Goal: Connect with others: Connect with others

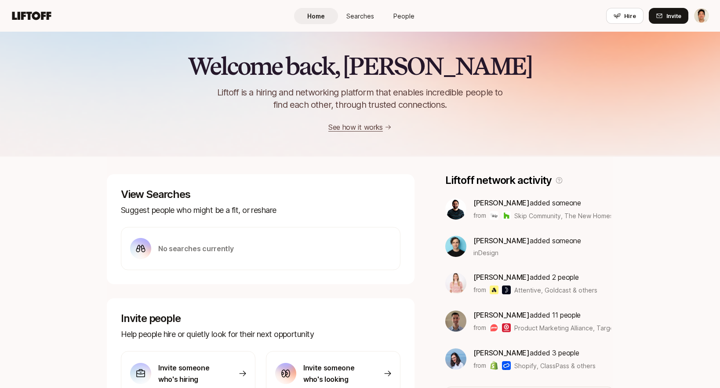
scroll to position [198, 0]
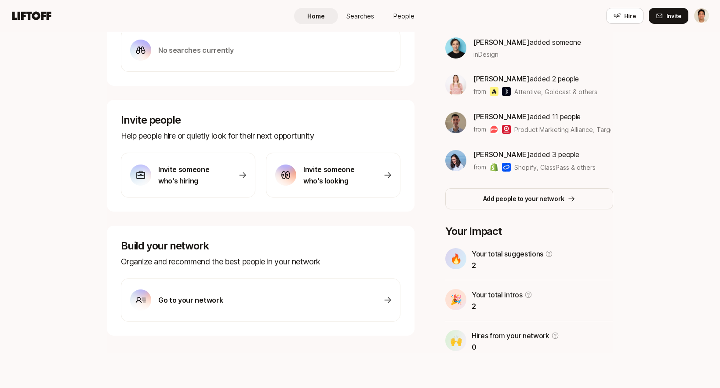
click at [348, 22] on link "Searches" at bounding box center [360, 16] width 44 height 16
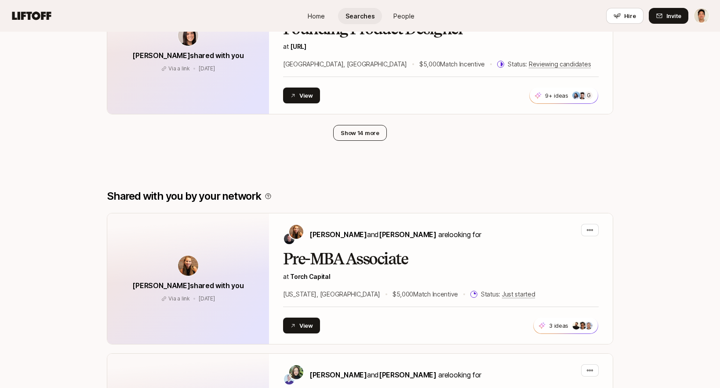
click at [351, 131] on button "Show 14 more" at bounding box center [360, 133] width 54 height 16
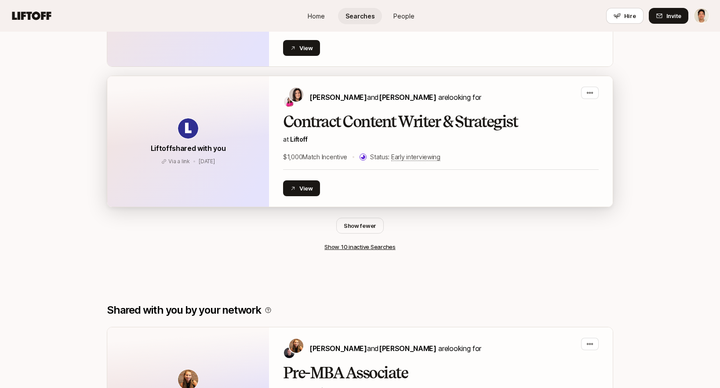
scroll to position [1036, 0]
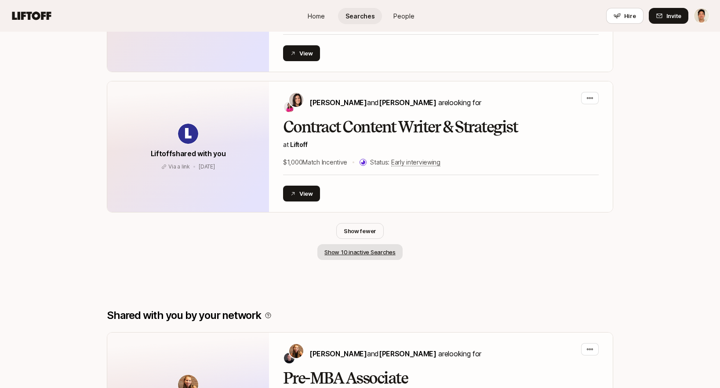
click at [340, 251] on button "Show 10 inactive Searches" at bounding box center [360, 252] width 85 height 16
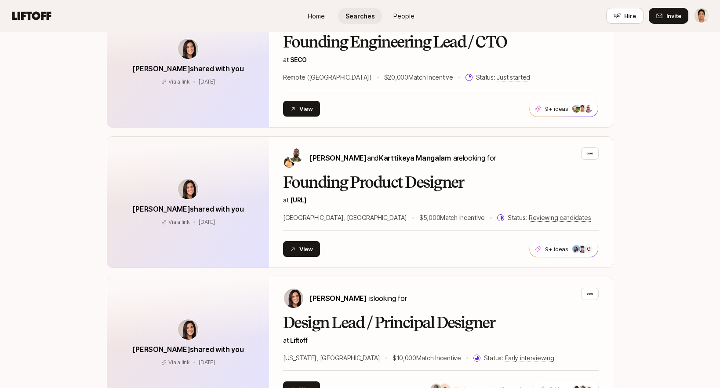
scroll to position [315, 0]
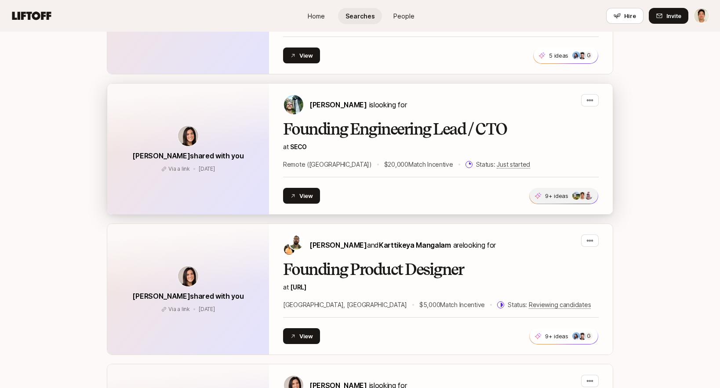
click at [560, 194] on p "9+ ideas" at bounding box center [556, 195] width 23 height 9
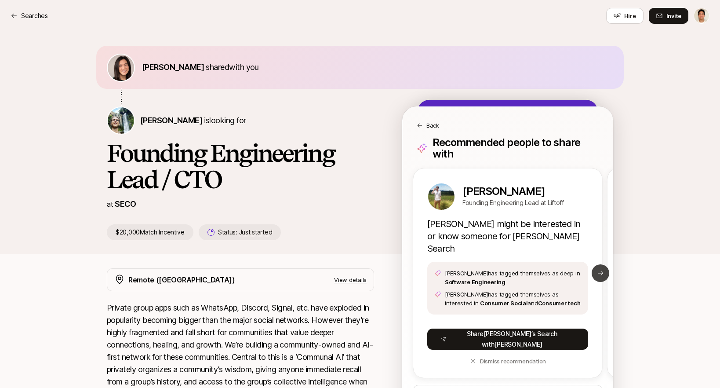
click at [599, 270] on icon at bounding box center [600, 273] width 7 height 7
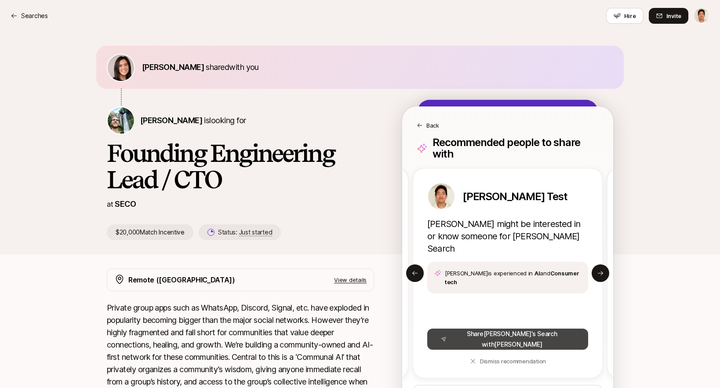
click at [493, 329] on button "Share Carter ’s Search with Jeremy" at bounding box center [508, 339] width 161 height 21
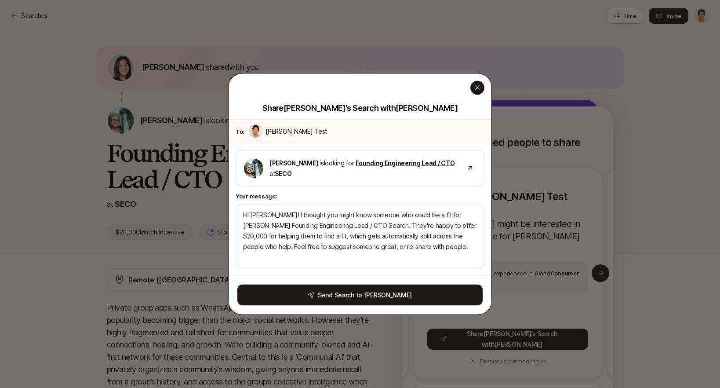
click at [476, 90] on icon "button" at bounding box center [477, 87] width 7 height 7
type textarea "Hi Jeremy! I thought you might know someone who could be a fit for Carter’s Fou…"
type textarea "x"
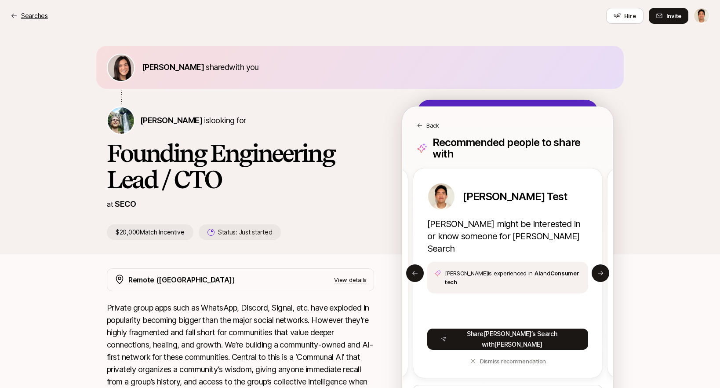
click at [34, 11] on p "Searches" at bounding box center [34, 16] width 27 height 11
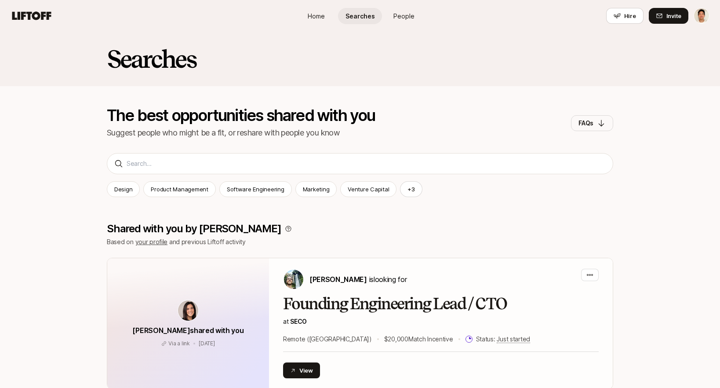
click at [263, 36] on div "Searches" at bounding box center [360, 59] width 720 height 55
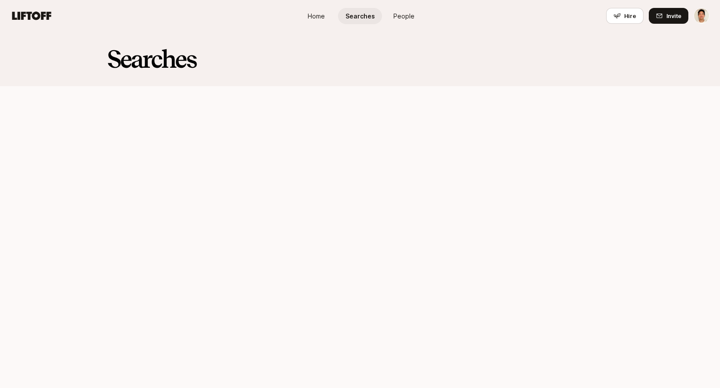
click at [400, 16] on span "People" at bounding box center [404, 15] width 21 height 9
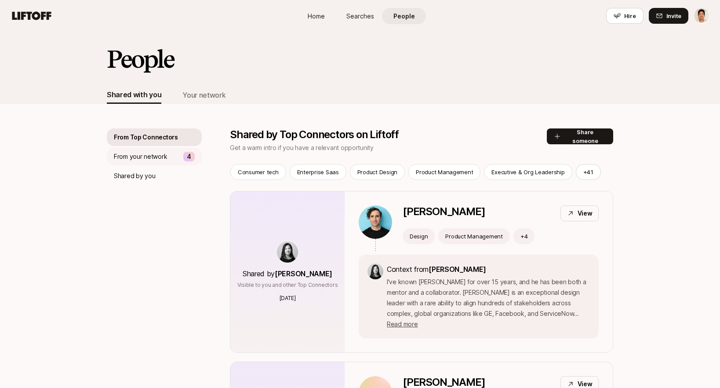
click at [155, 157] on p "From your network" at bounding box center [140, 156] width 53 height 11
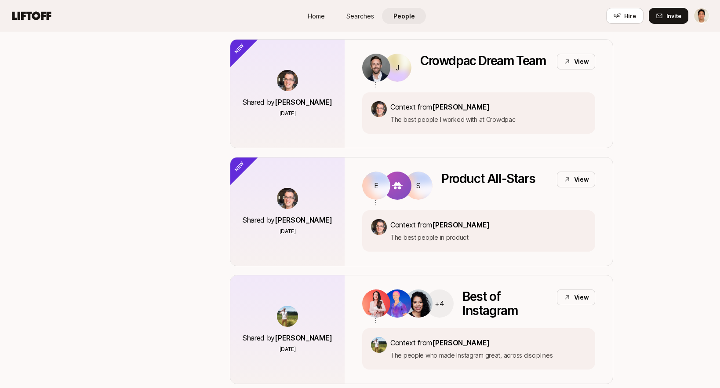
scroll to position [453, 0]
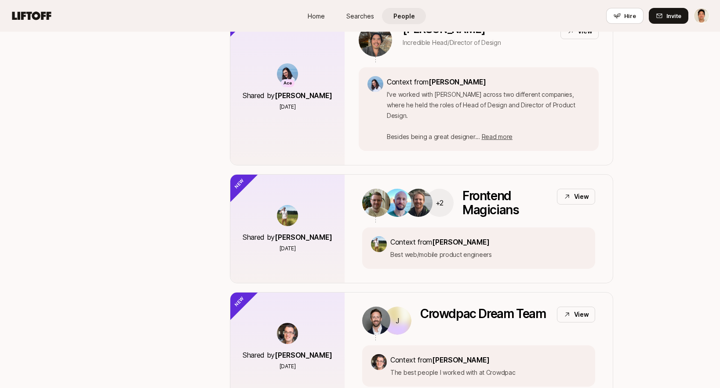
scroll to position [0, 0]
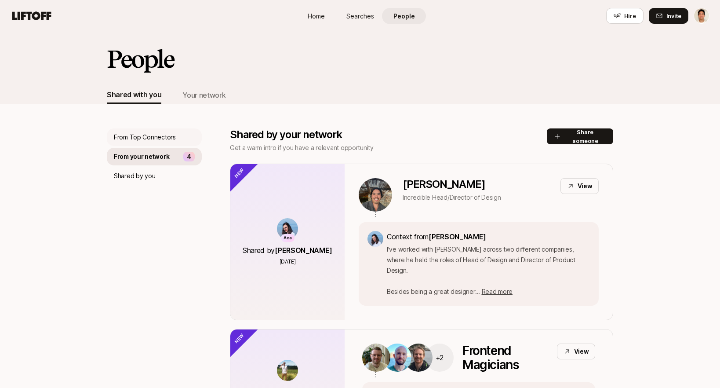
click at [162, 136] on p "From Top Connectors" at bounding box center [145, 137] width 62 height 11
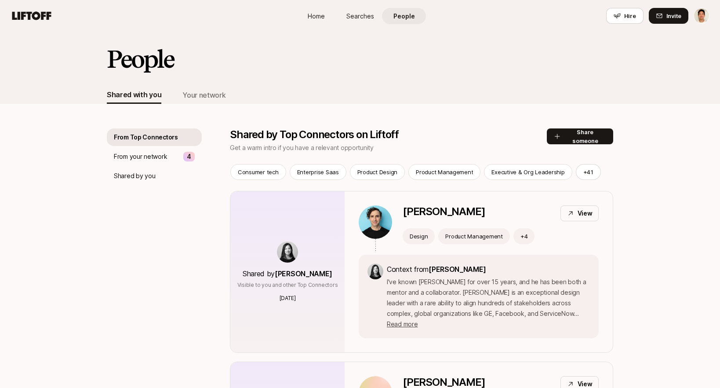
click at [205, 86] on div "People" at bounding box center [360, 66] width 507 height 40
click at [205, 94] on div "Your network" at bounding box center [204, 94] width 43 height 11
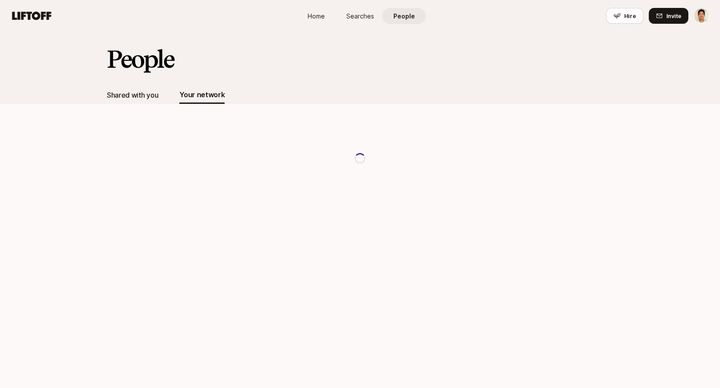
click at [135, 96] on div "Shared with you" at bounding box center [132, 94] width 51 height 11
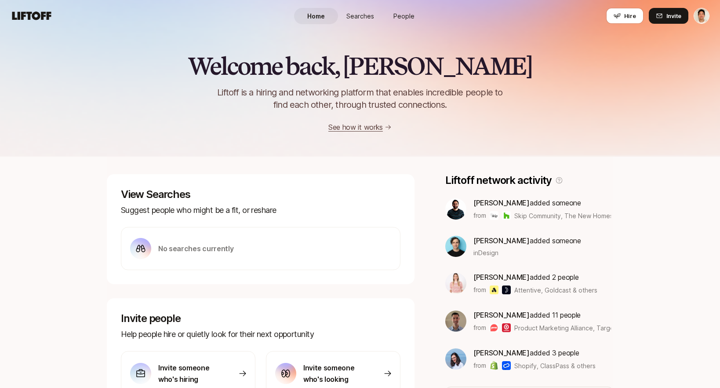
click at [367, 15] on span "Searches" at bounding box center [361, 15] width 28 height 9
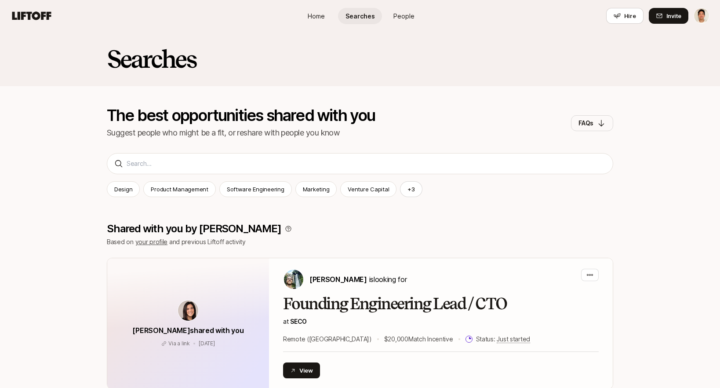
click at [318, 17] on span "Home" at bounding box center [316, 15] width 17 height 9
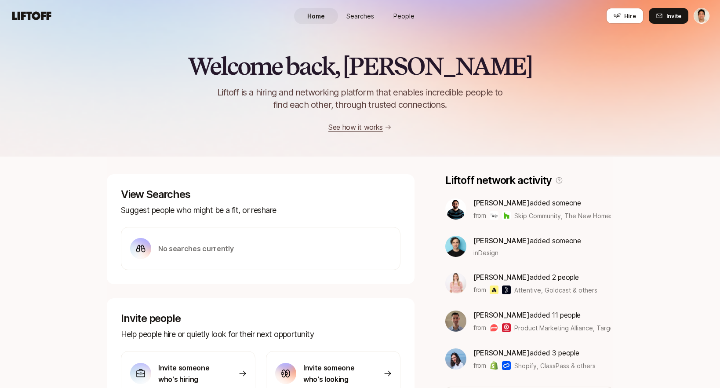
click at [405, 16] on span "People" at bounding box center [404, 15] width 21 height 9
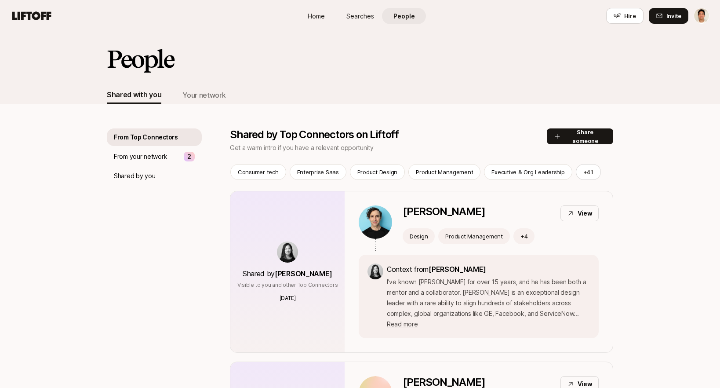
click at [355, 8] on link "Searches" at bounding box center [360, 16] width 44 height 16
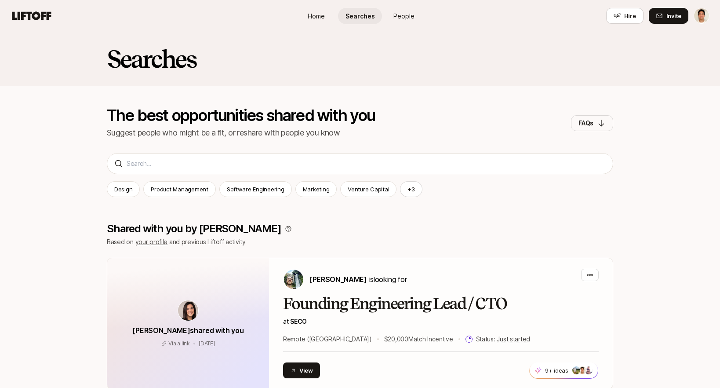
click at [403, 15] on span "People" at bounding box center [404, 15] width 21 height 9
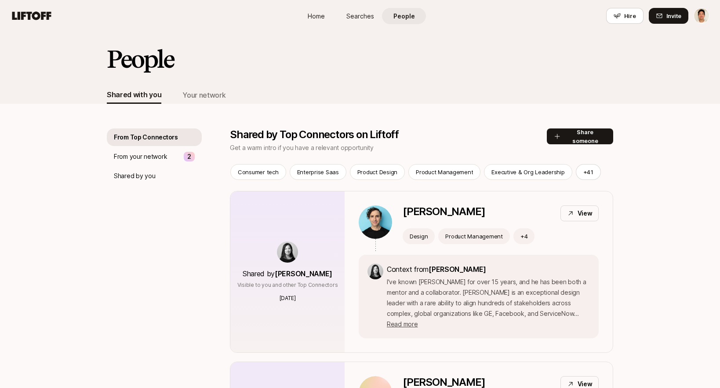
click at [281, 70] on div "People" at bounding box center [360, 66] width 507 height 40
click at [289, 79] on div "People" at bounding box center [360, 66] width 507 height 40
click at [313, 59] on div "People" at bounding box center [360, 66] width 507 height 40
click at [140, 172] on p "Shared by you" at bounding box center [134, 176] width 41 height 11
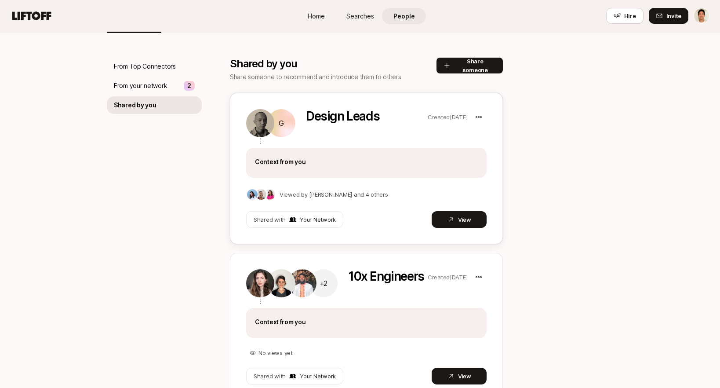
scroll to position [73, 0]
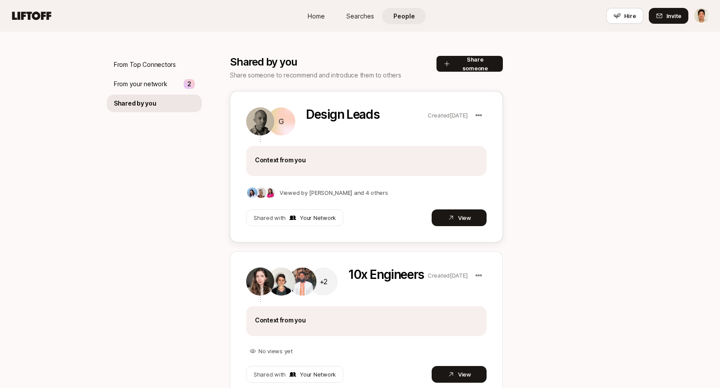
click at [378, 183] on div "G Design Leads Created [DATE] Context from you Viewed by [PERSON_NAME] and 4 ot…" at bounding box center [366, 166] width 273 height 151
click at [361, 194] on p "Viewed by [PERSON_NAME] and 4 others" at bounding box center [334, 192] width 109 height 9
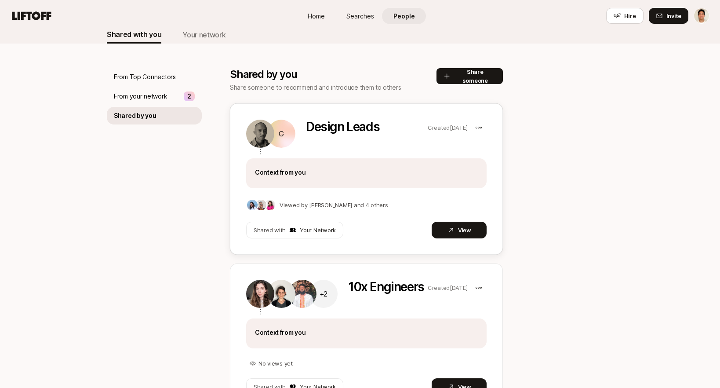
scroll to position [49, 0]
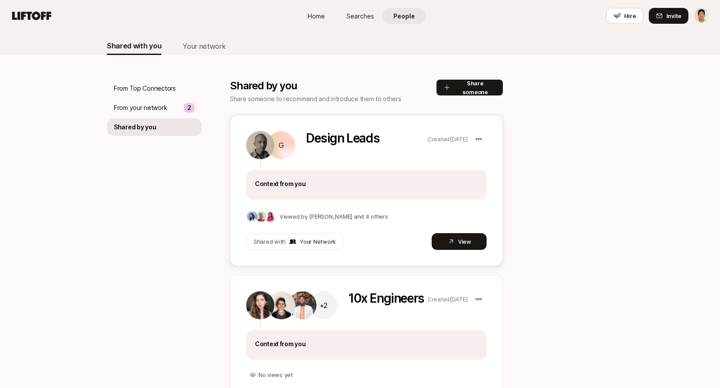
click at [307, 212] on p "Viewed by [PERSON_NAME] and 4 others" at bounding box center [334, 216] width 109 height 9
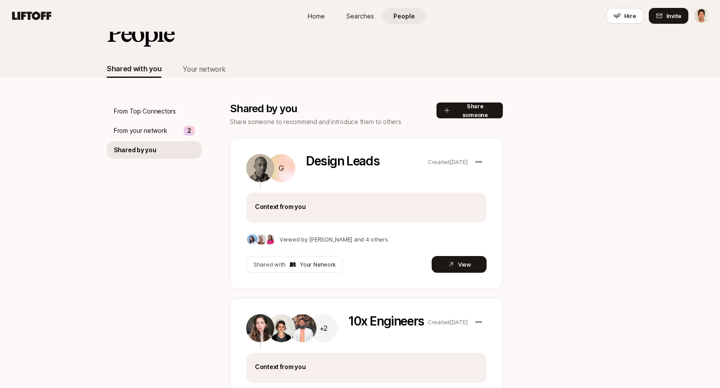
scroll to position [4, 0]
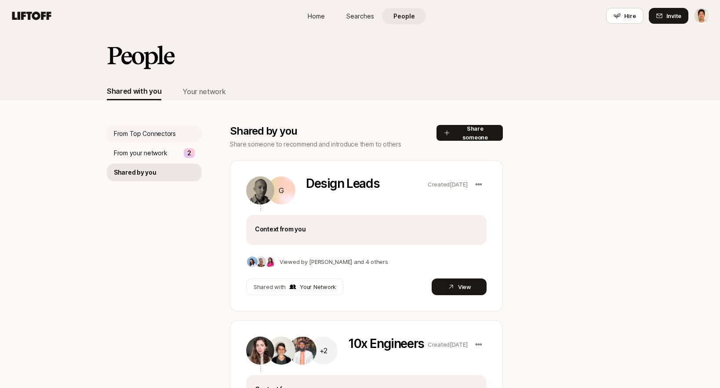
click at [171, 128] on p "From Top Connectors" at bounding box center [145, 133] width 62 height 11
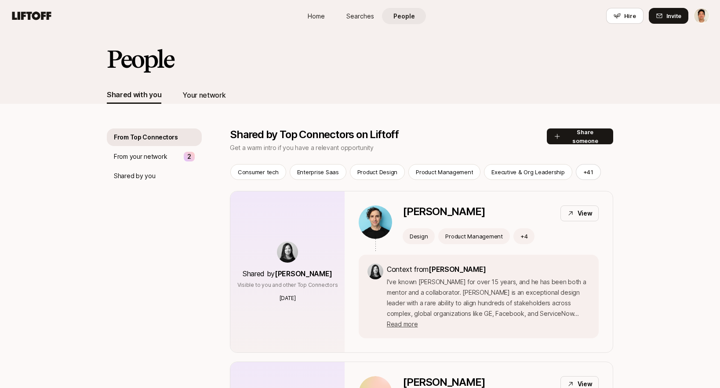
click at [206, 89] on div "Your network" at bounding box center [204, 94] width 43 height 11
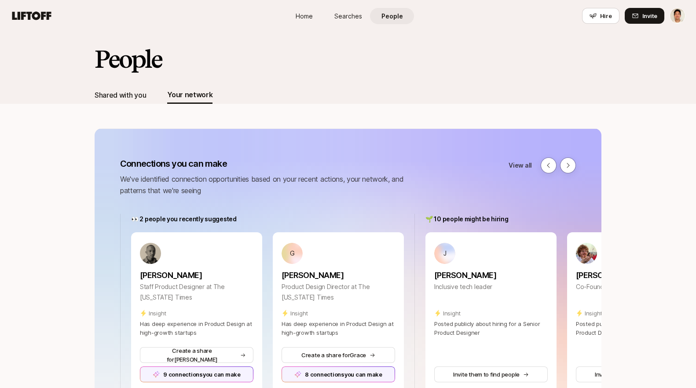
click at [128, 95] on div "Shared with you" at bounding box center [120, 94] width 51 height 11
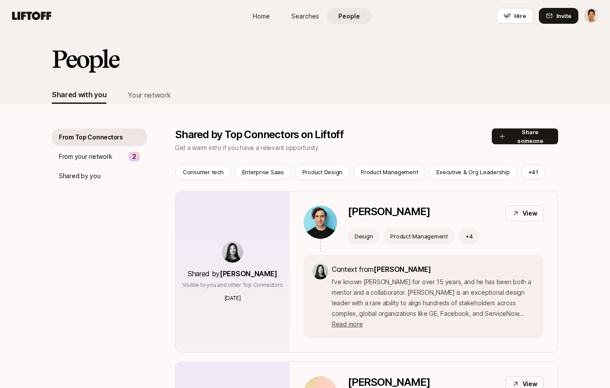
click at [134, 84] on div "People" at bounding box center [305, 66] width 507 height 40
click at [141, 95] on div "Your network" at bounding box center [149, 94] width 43 height 11
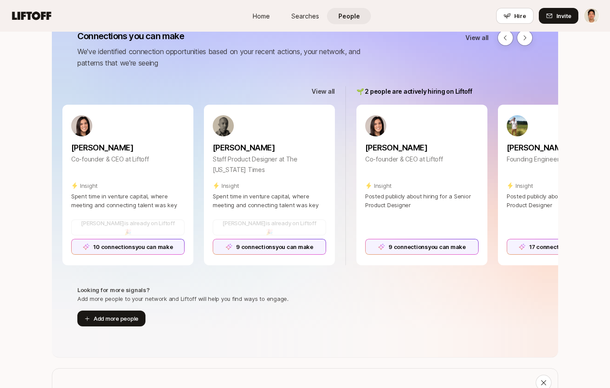
scroll to position [0, 994]
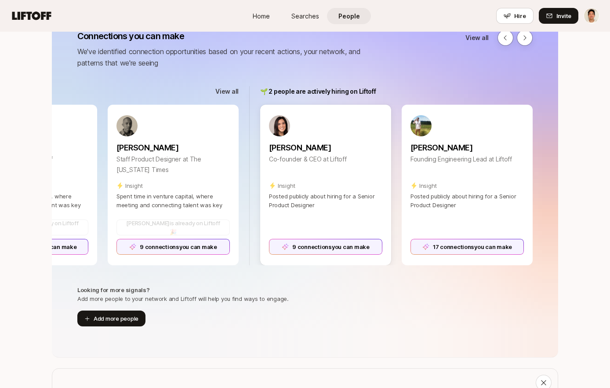
click at [357, 245] on div "9 connections you can make" at bounding box center [325, 247] width 113 height 16
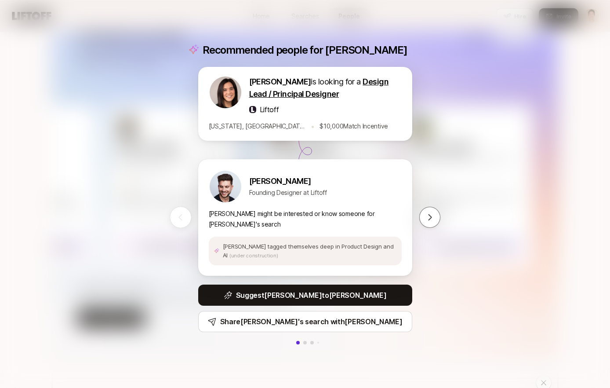
click at [456, 102] on div "Recommended people for [PERSON_NAME] is looking for a Design Lead / Principal D…" at bounding box center [305, 194] width 610 height 388
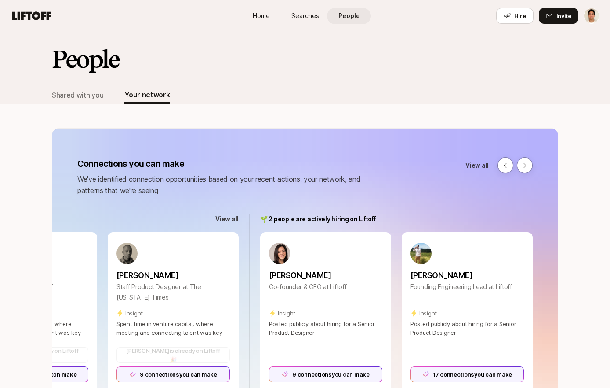
scroll to position [128, 0]
